Goal: Information Seeking & Learning: Check status

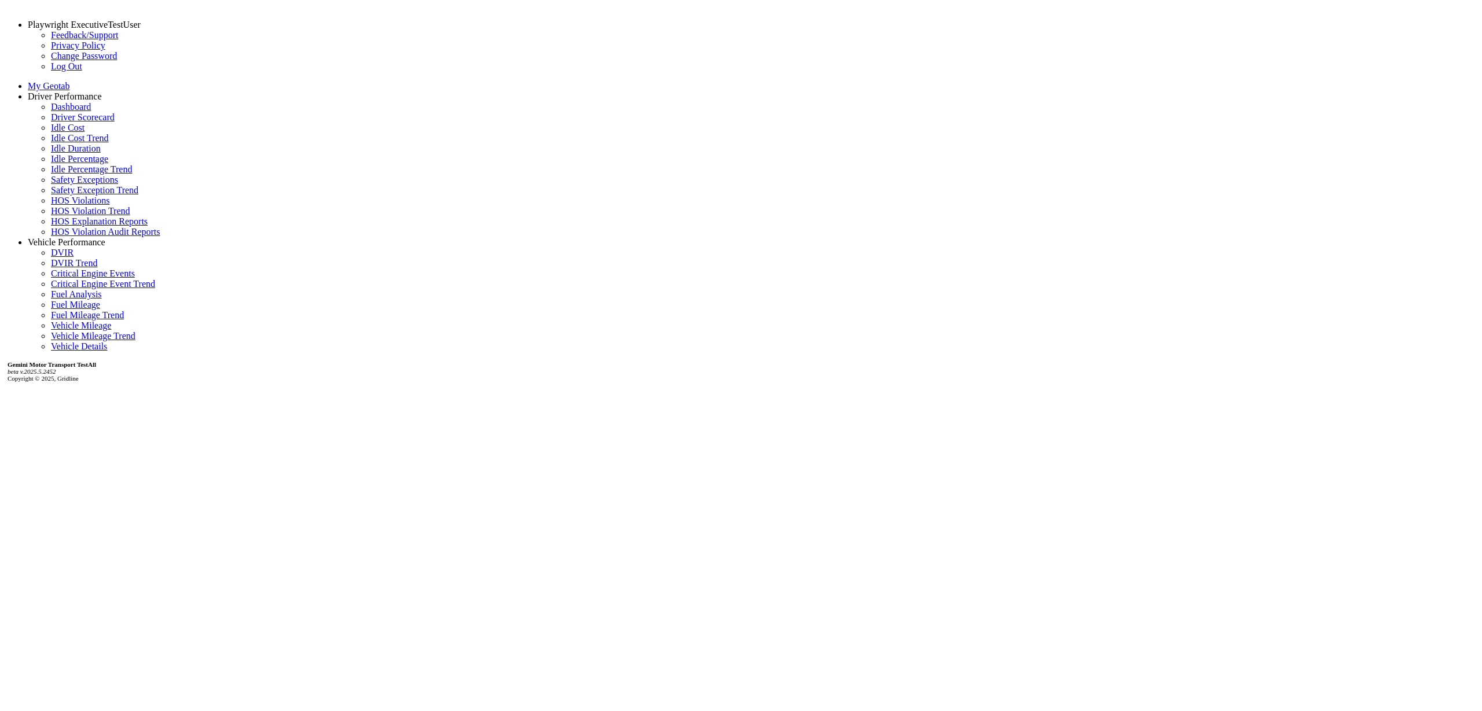
click at [74, 122] on link "Driver Scorecard" at bounding box center [83, 117] width 64 height 10
drag, startPoint x: 1390, startPoint y: 22, endPoint x: 1405, endPoint y: 42, distance: 24.9
